Goal: Task Accomplishment & Management: Manage account settings

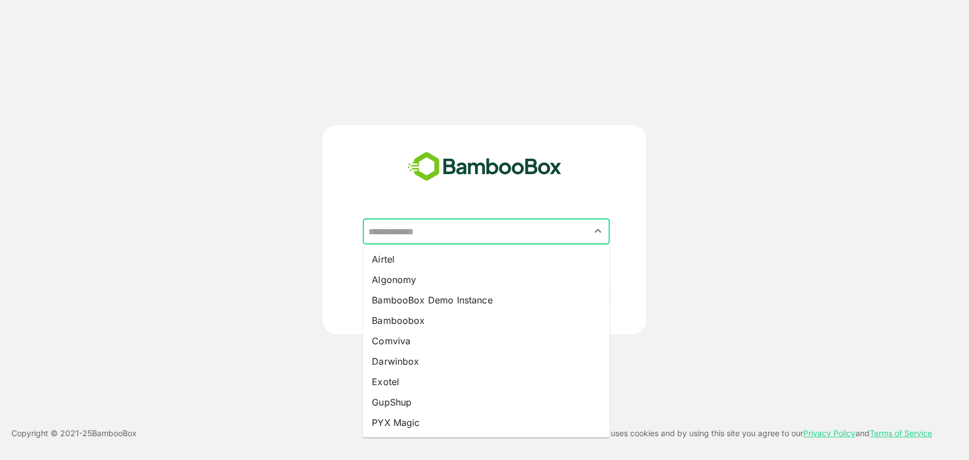
click at [450, 231] on input "text" at bounding box center [486, 232] width 242 height 22
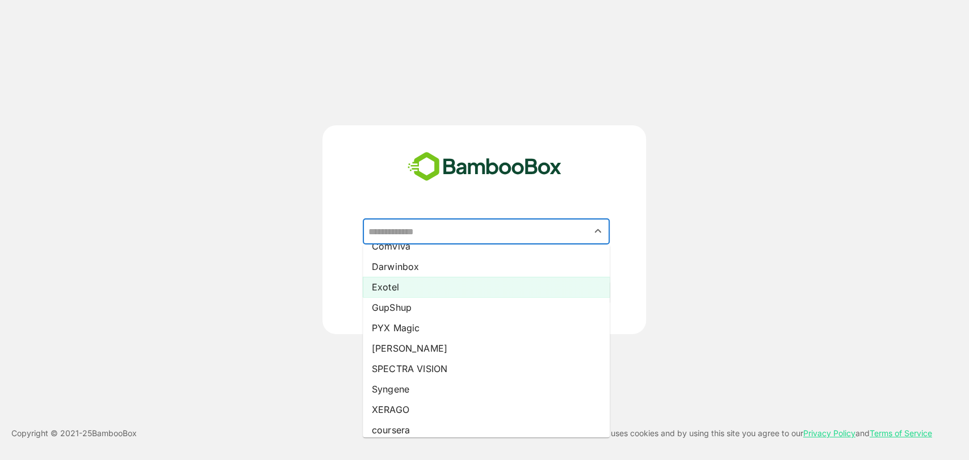
scroll to position [102, 0]
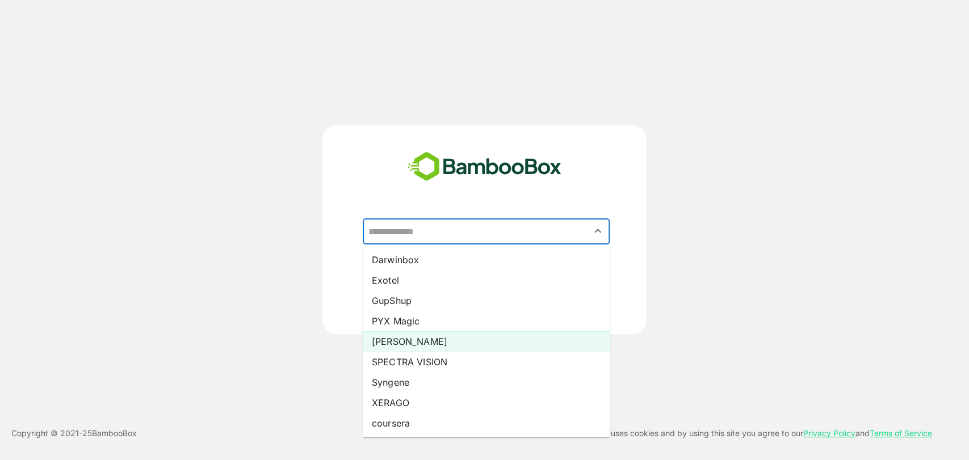
click at [398, 338] on li "[PERSON_NAME]" at bounding box center [486, 342] width 247 height 20
type input "*****"
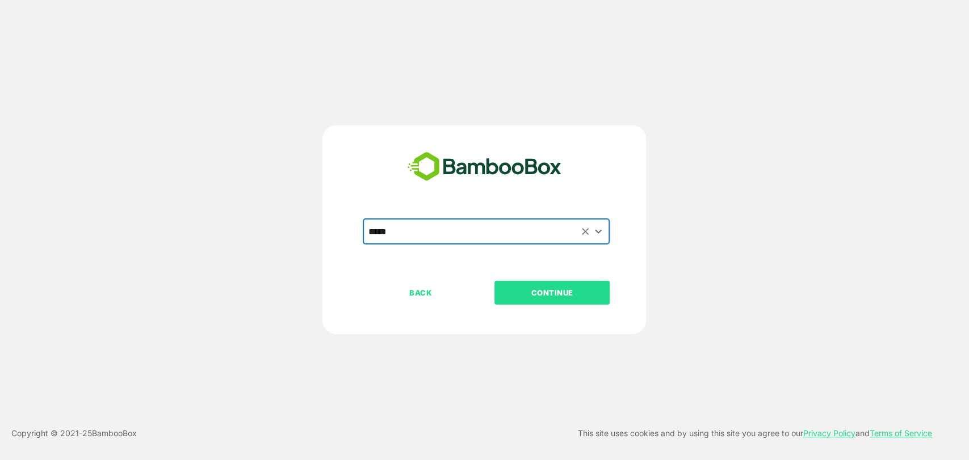
click at [530, 287] on p "CONTINUE" at bounding box center [553, 293] width 114 height 12
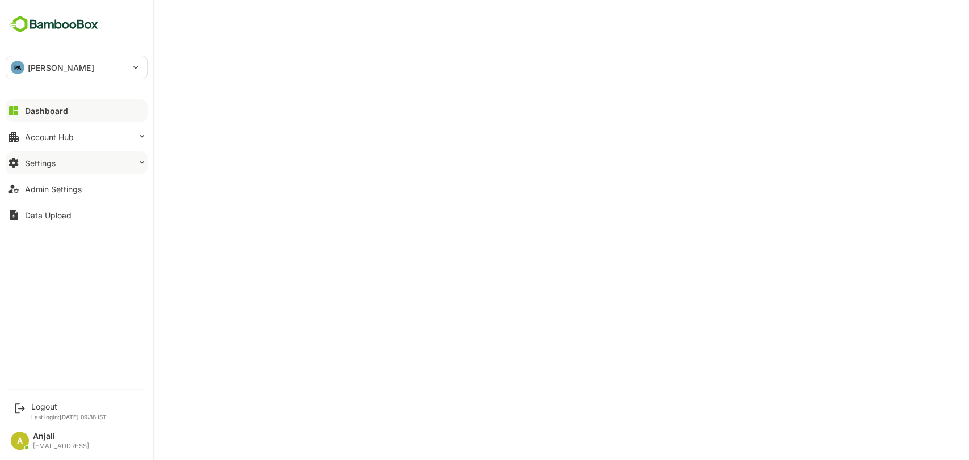
click at [55, 166] on div "Settings" at bounding box center [40, 163] width 31 height 10
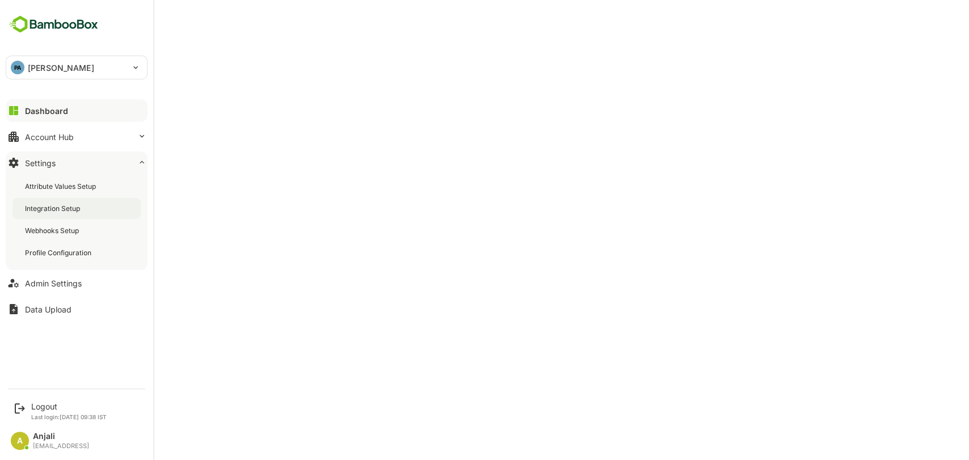
click at [50, 206] on div "Integration Setup" at bounding box center [53, 209] width 57 height 10
click at [49, 403] on div "Logout" at bounding box center [69, 407] width 76 height 10
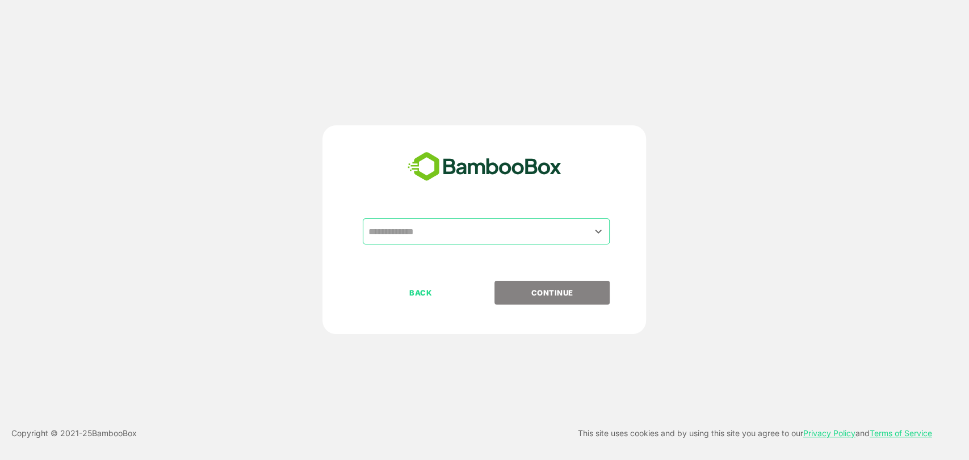
click at [430, 233] on input "text" at bounding box center [486, 232] width 242 height 22
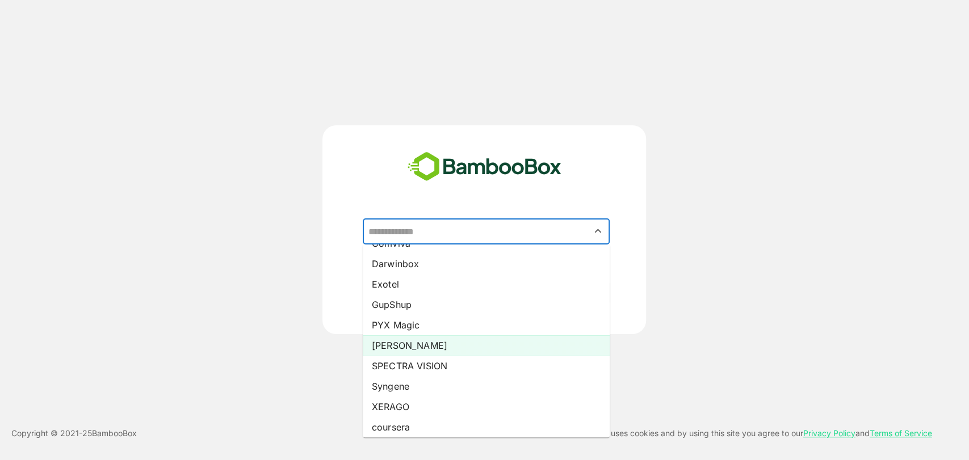
scroll to position [102, 0]
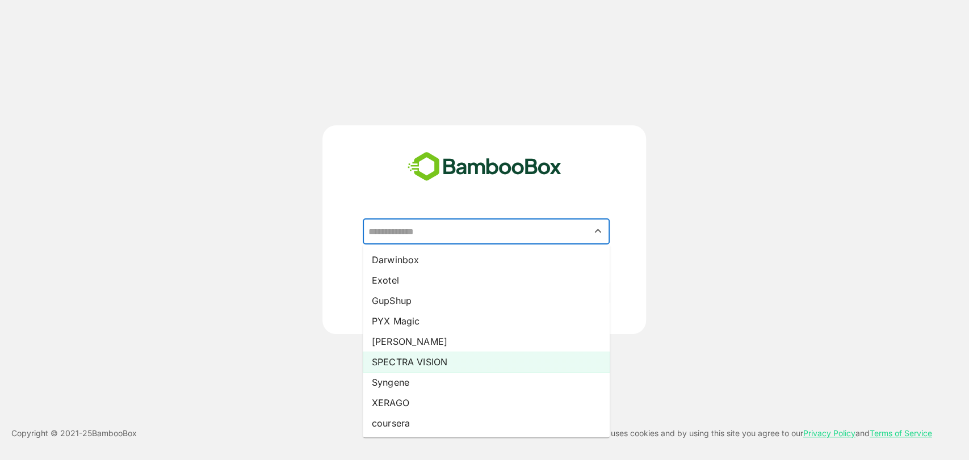
click at [409, 358] on li "SPECTRA VISION" at bounding box center [486, 362] width 247 height 20
type input "**********"
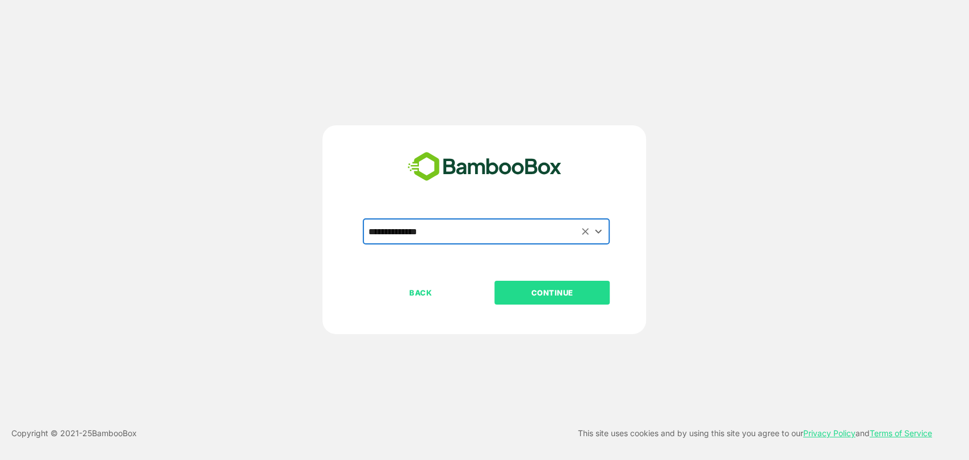
click at [592, 290] on p "CONTINUE" at bounding box center [553, 293] width 114 height 12
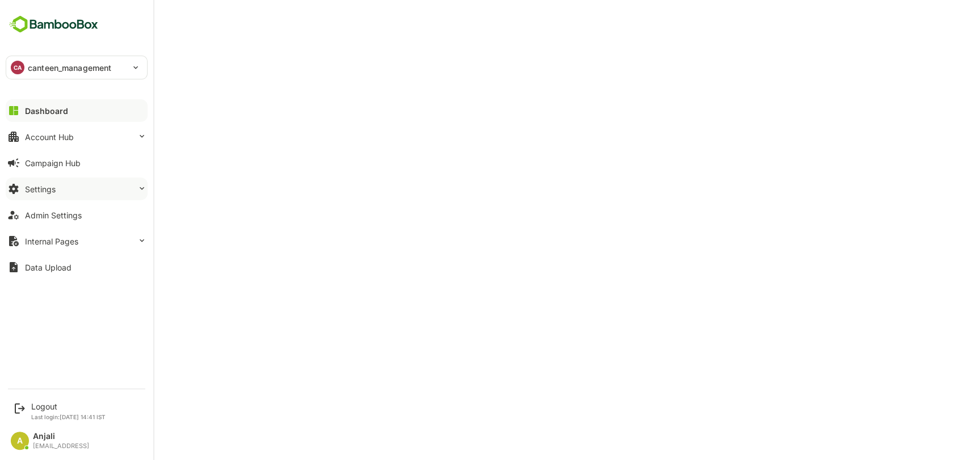
click at [55, 185] on div "Settings" at bounding box center [40, 190] width 31 height 10
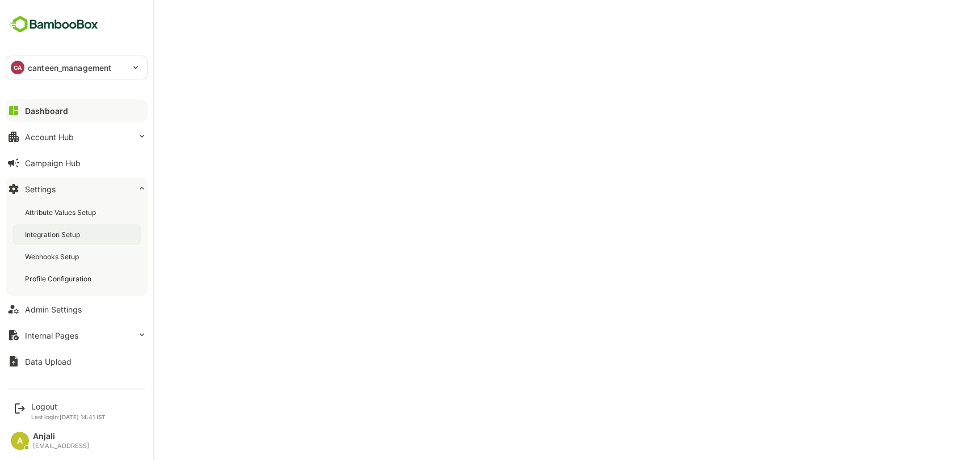
click at [64, 237] on div "Integration Setup" at bounding box center [53, 235] width 57 height 10
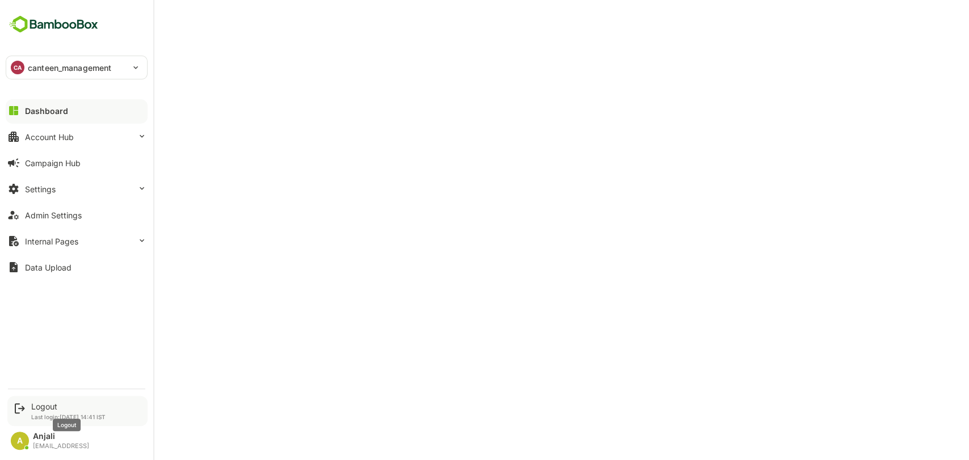
click at [49, 406] on div "Logout" at bounding box center [68, 407] width 74 height 10
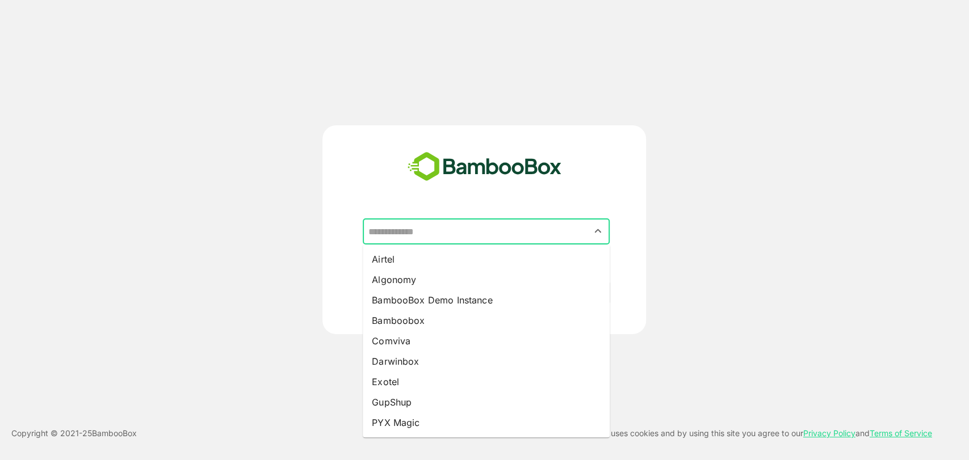
click at [411, 233] on input "text" at bounding box center [486, 232] width 242 height 22
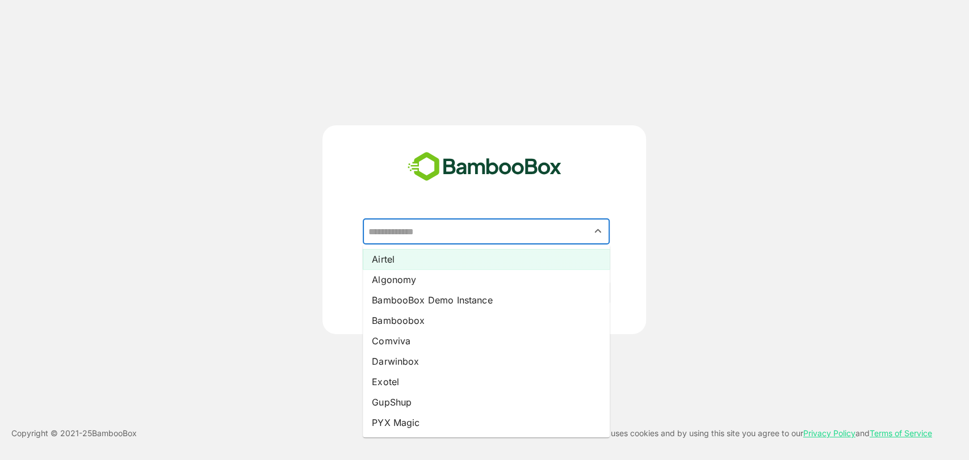
click at [401, 262] on li "Airtel" at bounding box center [486, 259] width 247 height 20
type input "******"
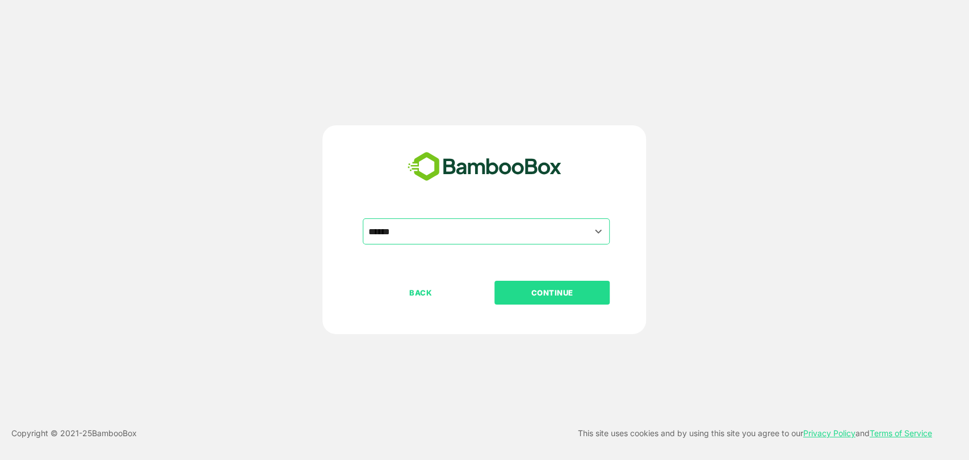
click at [524, 292] on p "CONTINUE" at bounding box center [553, 293] width 114 height 12
